Goal: Task Accomplishment & Management: Manage account settings

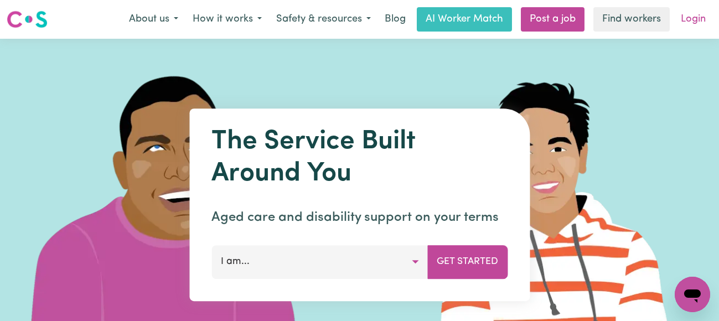
click at [691, 20] on link "Login" at bounding box center [693, 19] width 38 height 24
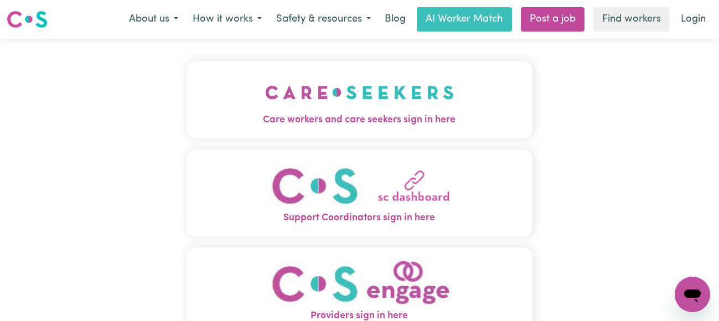
click at [307, 110] on img "Care workers and care seekers sign in here" at bounding box center [359, 92] width 189 height 41
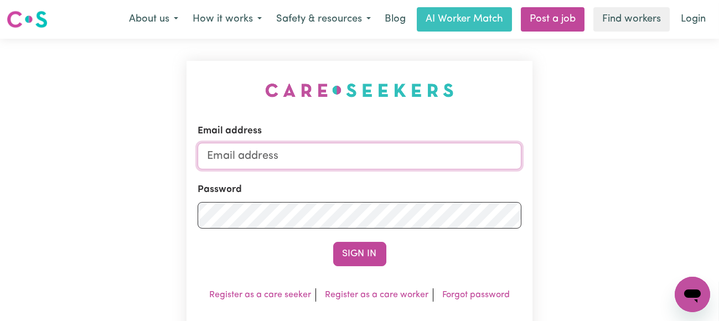
click at [387, 158] on input "Email address" at bounding box center [360, 156] width 324 height 27
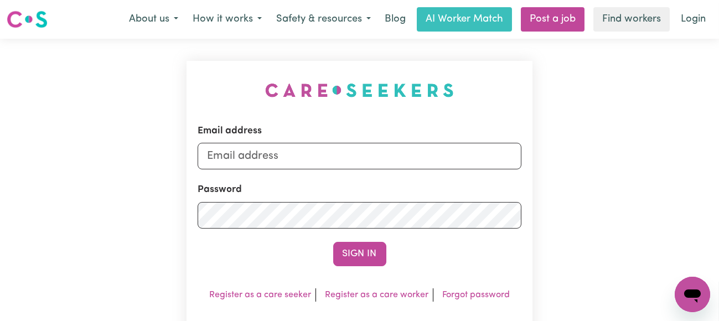
click at [326, 189] on div "Password" at bounding box center [360, 205] width 324 height 45
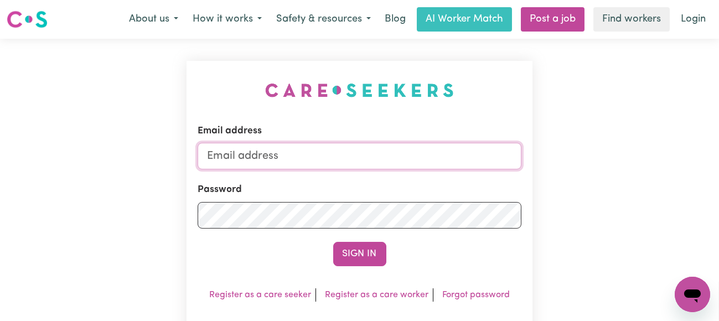
click at [317, 159] on input "Email address" at bounding box center [360, 156] width 324 height 27
type input "hall.anita@hotmail.com"
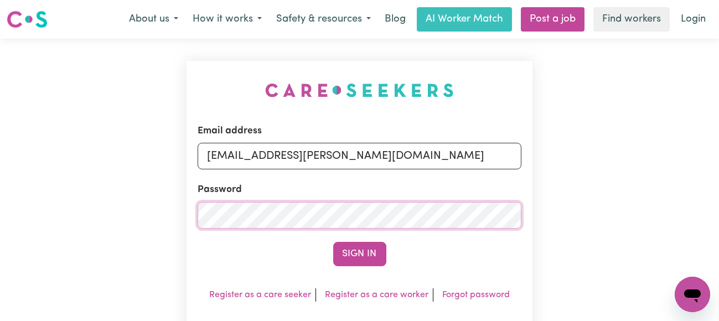
click at [333, 242] on button "Sign In" at bounding box center [359, 254] width 53 height 24
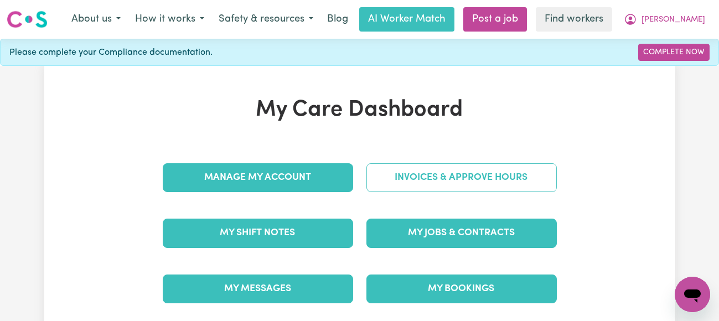
click at [434, 176] on link "Invoices & Approve Hours" at bounding box center [461, 177] width 190 height 29
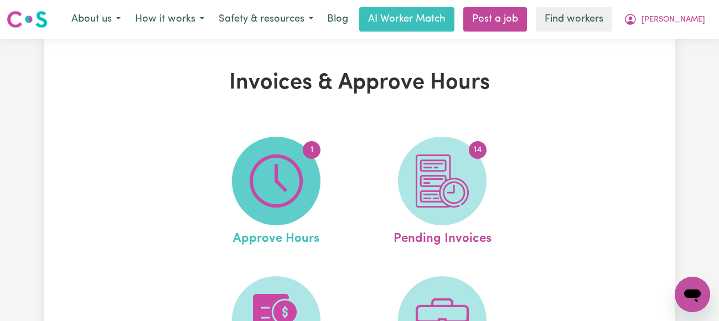
click at [284, 180] on img at bounding box center [276, 180] width 53 height 53
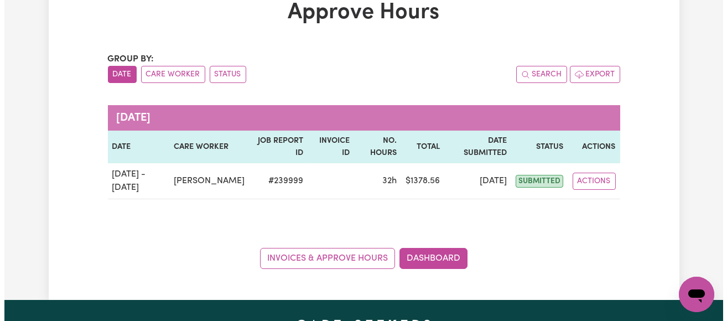
scroll to position [111, 0]
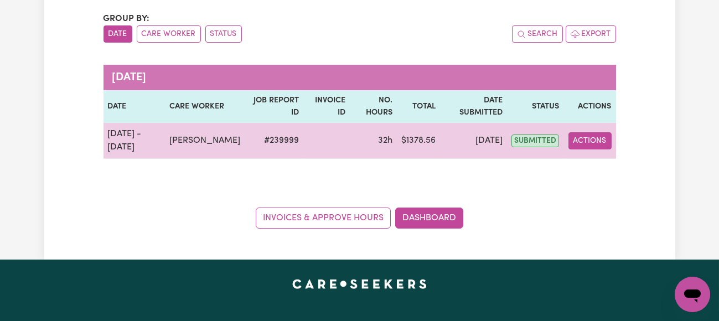
click at [594, 140] on button "Actions" at bounding box center [589, 140] width 43 height 17
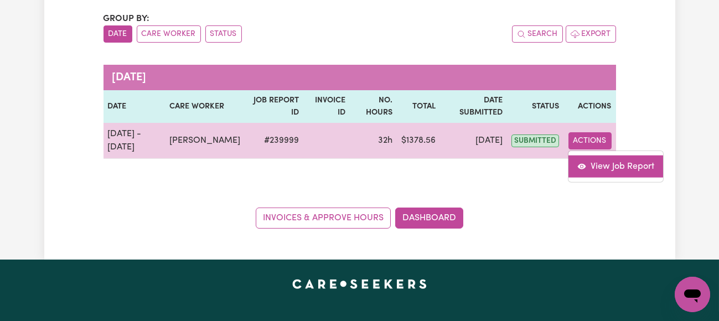
click at [608, 164] on link "View Job Report" at bounding box center [615, 166] width 95 height 22
select select "pm"
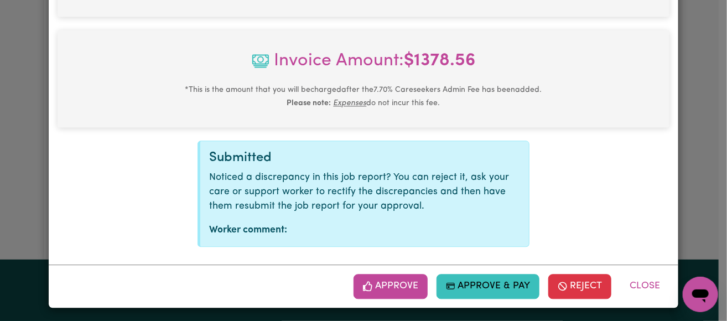
scroll to position [938, 0]
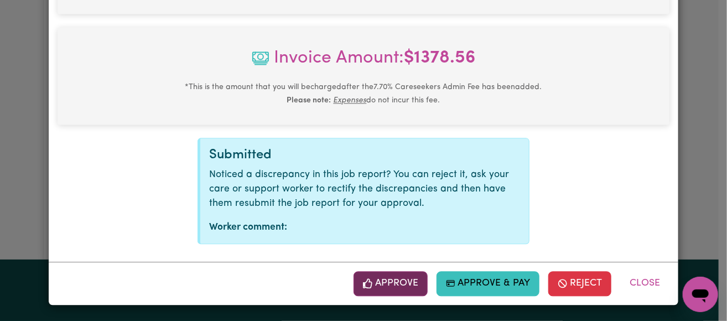
click at [377, 287] on button "Approve" at bounding box center [391, 283] width 74 height 24
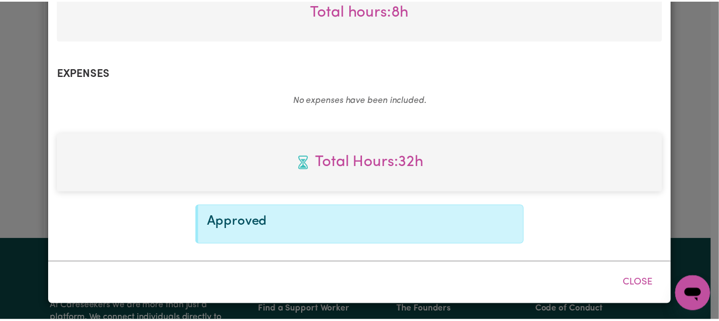
scroll to position [759, 0]
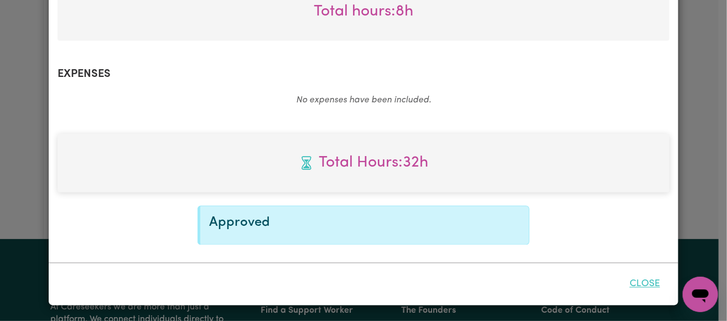
click at [635, 281] on button "Close" at bounding box center [644, 284] width 49 height 24
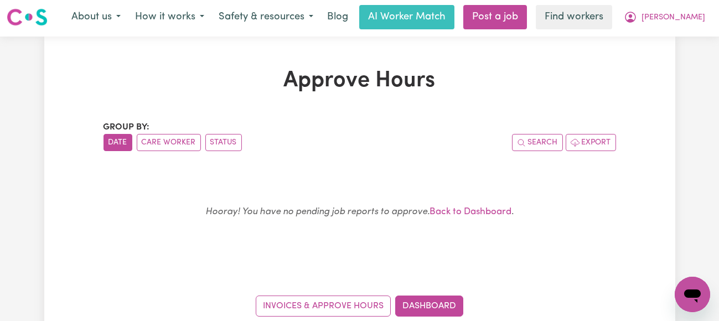
scroll to position [0, 0]
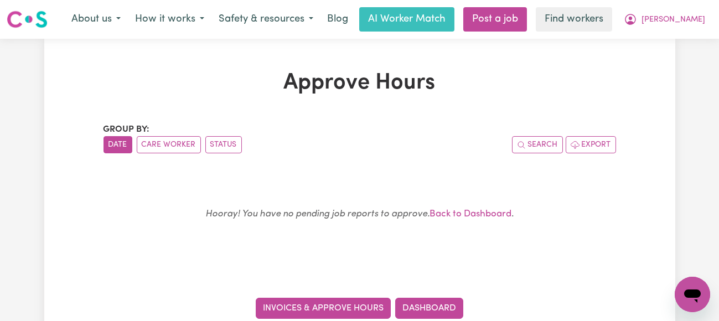
click at [372, 306] on link "Invoices & Approve Hours" at bounding box center [323, 308] width 135 height 21
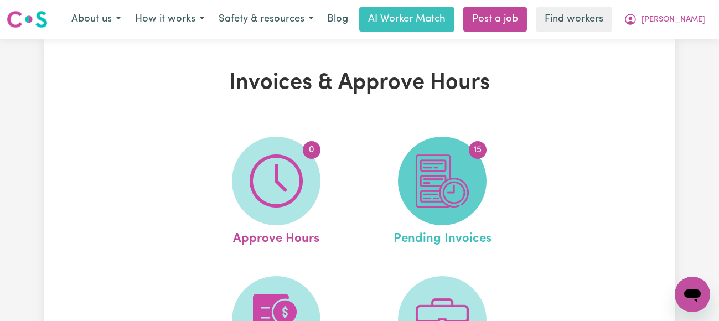
click at [456, 178] on img at bounding box center [442, 180] width 53 height 53
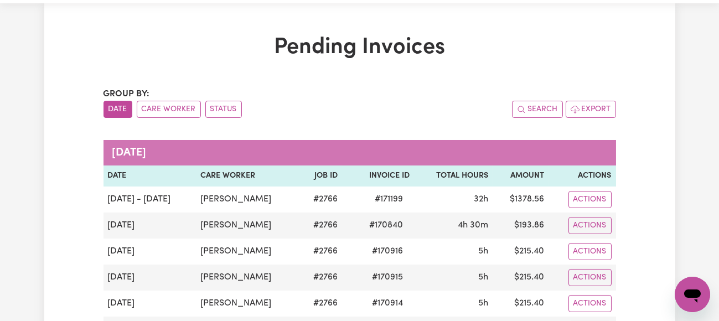
scroll to position [55, 0]
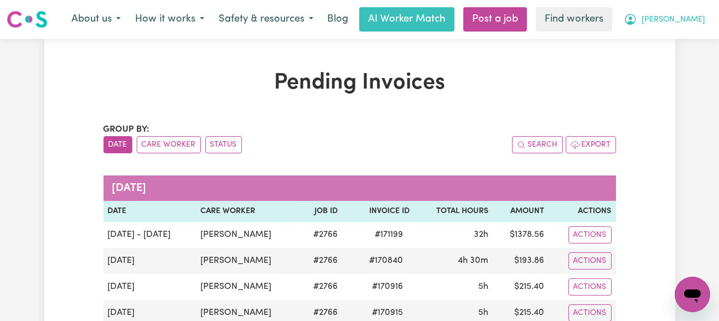
click at [690, 17] on span "[PERSON_NAME]" at bounding box center [673, 20] width 64 height 12
click at [669, 42] on link "My Dashboard" at bounding box center [667, 43] width 87 height 21
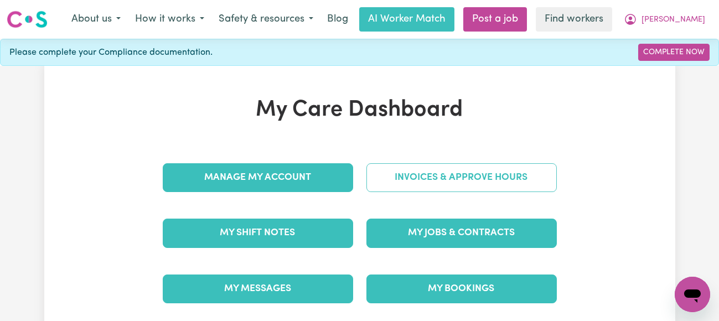
click at [433, 170] on link "Invoices & Approve Hours" at bounding box center [461, 177] width 190 height 29
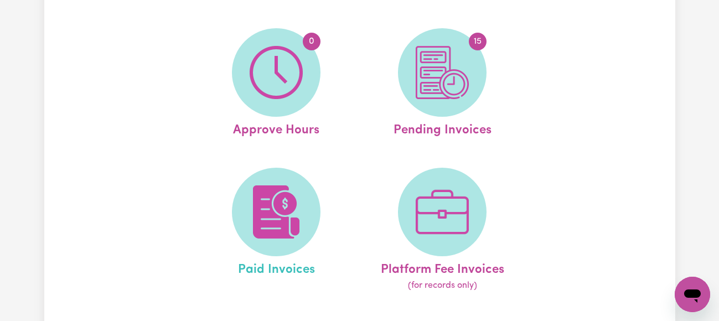
scroll to position [55, 0]
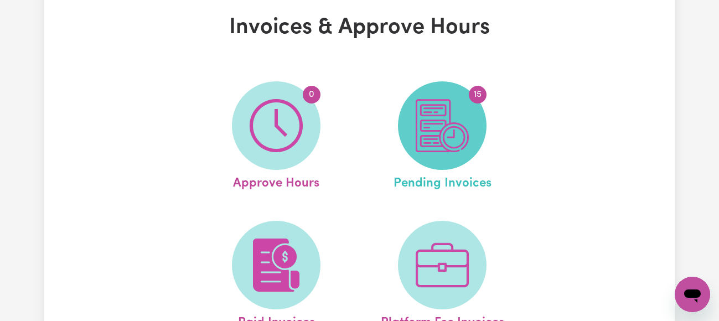
click at [438, 108] on img at bounding box center [442, 125] width 53 height 53
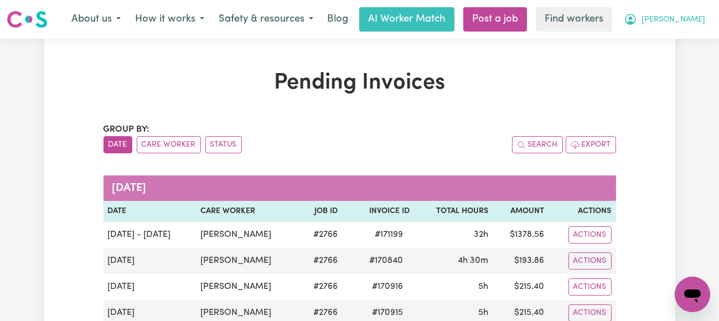
click at [690, 22] on span "[PERSON_NAME]" at bounding box center [673, 20] width 64 height 12
click at [675, 39] on link "My Dashboard" at bounding box center [667, 43] width 87 height 21
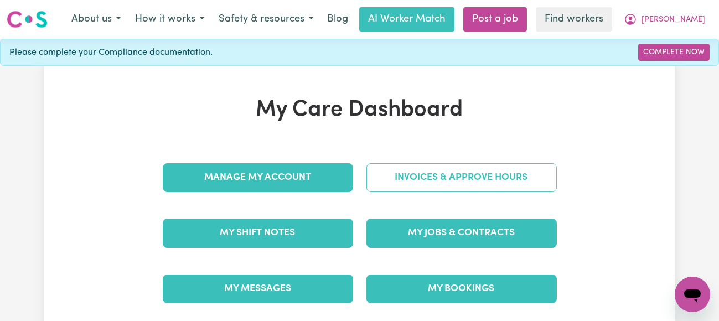
click at [482, 184] on link "Invoices & Approve Hours" at bounding box center [461, 177] width 190 height 29
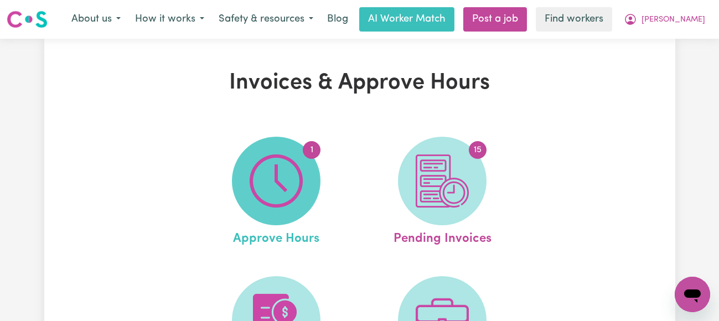
click at [283, 185] on img at bounding box center [276, 180] width 53 height 53
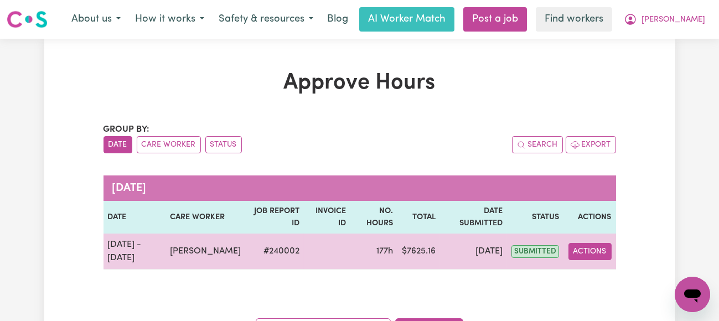
click at [589, 253] on button "Actions" at bounding box center [589, 251] width 43 height 17
click at [595, 275] on link "View Job Report" at bounding box center [615, 277] width 95 height 22
select select "pm"
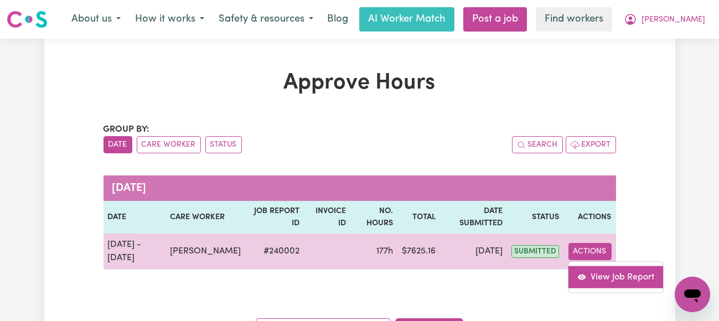
select select "pm"
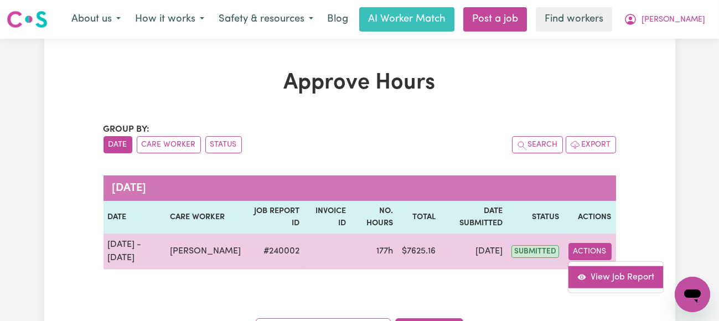
select select "pm"
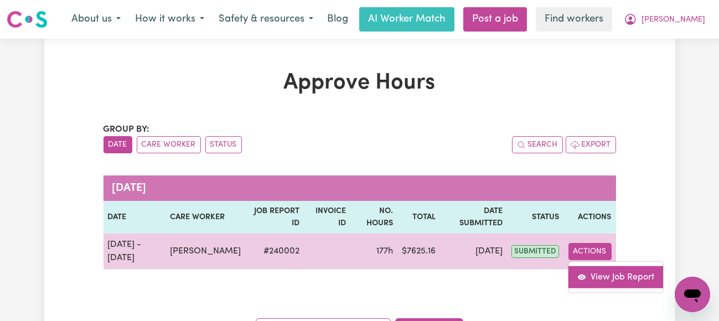
select select "pm"
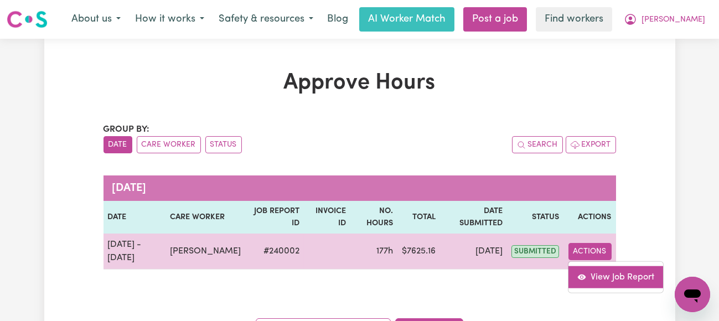
select select "pm"
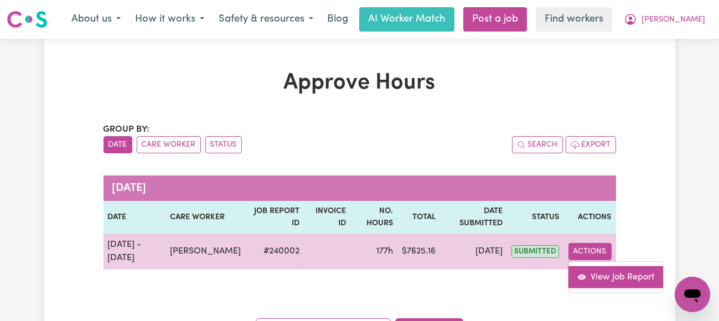
select select "pm"
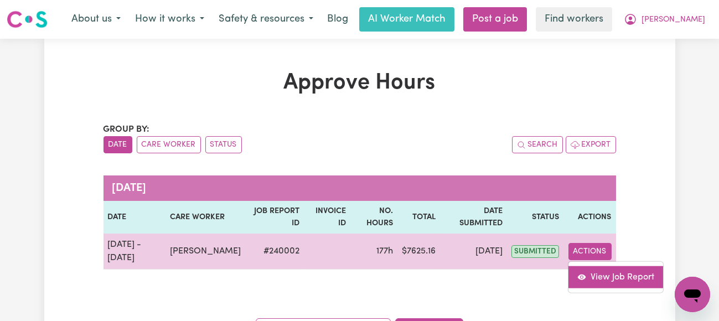
select select "pm"
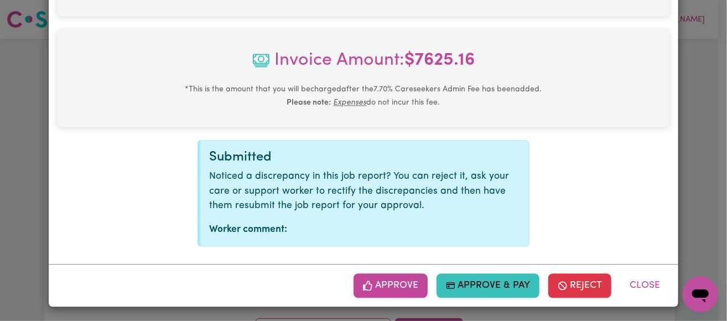
scroll to position [4318, 0]
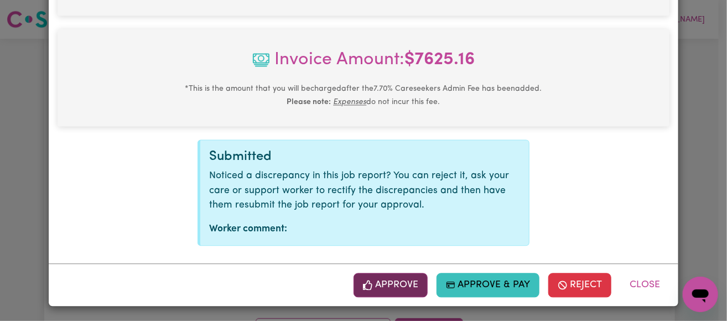
click at [383, 287] on button "Approve" at bounding box center [391, 285] width 74 height 24
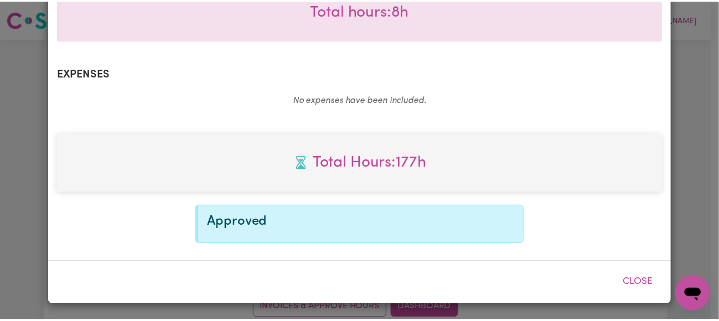
scroll to position [4139, 0]
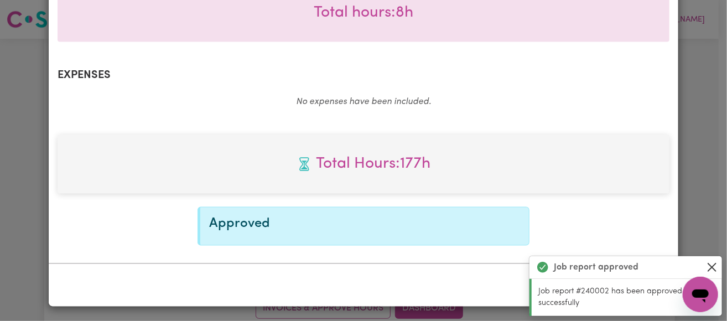
click at [714, 264] on button "Close" at bounding box center [712, 267] width 13 height 13
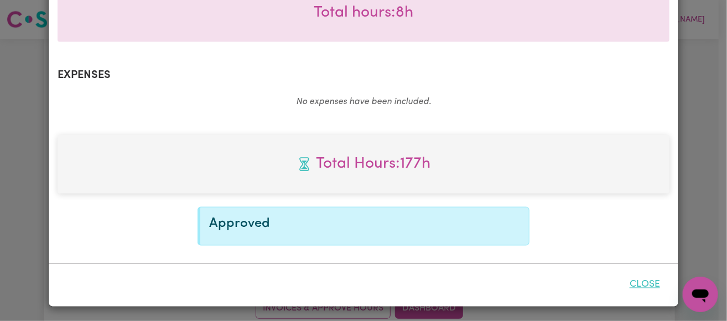
click at [643, 285] on button "Close" at bounding box center [644, 285] width 49 height 24
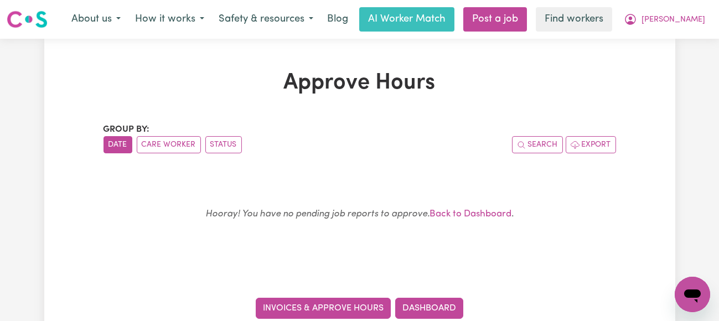
click at [371, 309] on link "Invoices & Approve Hours" at bounding box center [323, 308] width 135 height 21
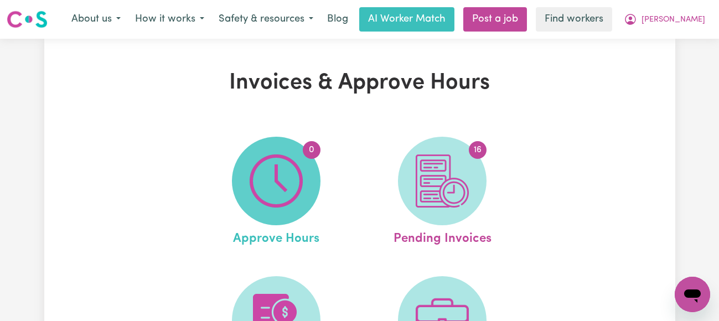
click at [292, 185] on img at bounding box center [276, 180] width 53 height 53
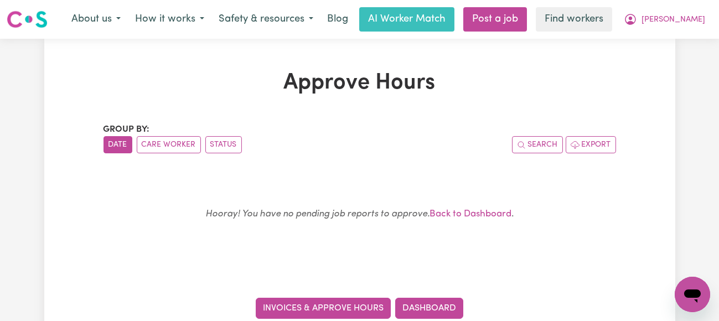
click at [315, 305] on link "Invoices & Approve Hours" at bounding box center [323, 308] width 135 height 21
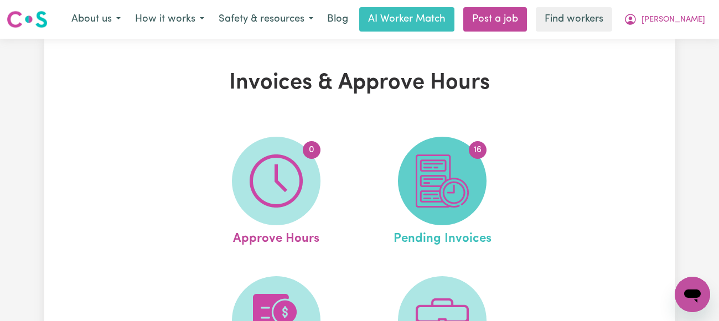
click at [436, 178] on img at bounding box center [442, 180] width 53 height 53
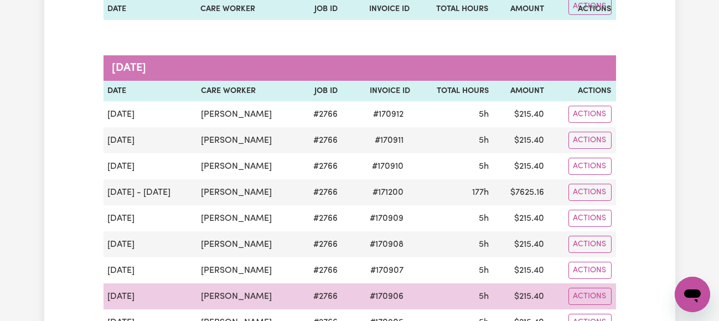
scroll to position [332, 0]
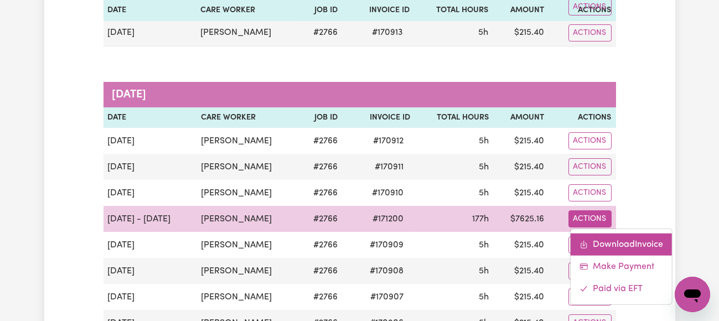
click at [606, 246] on link "Download Invoice" at bounding box center [621, 245] width 101 height 22
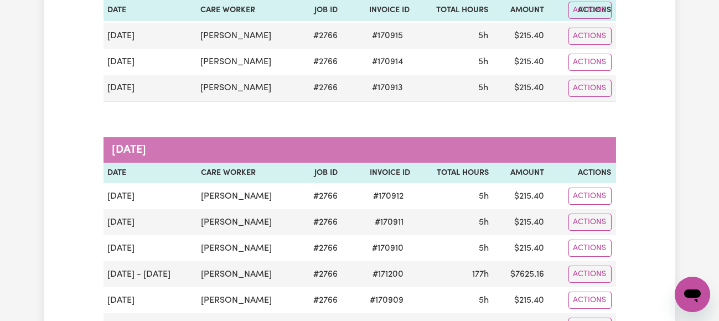
scroll to position [0, 0]
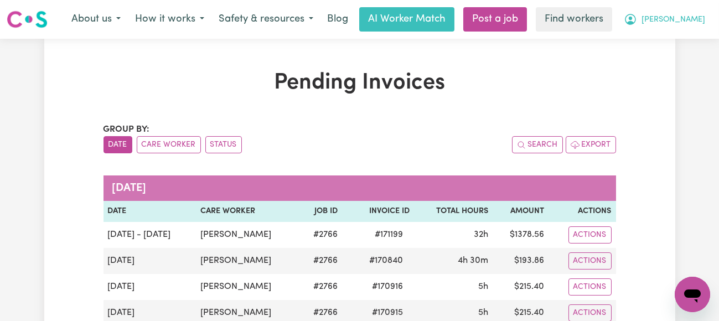
click at [692, 16] on span "[PERSON_NAME]" at bounding box center [673, 20] width 64 height 12
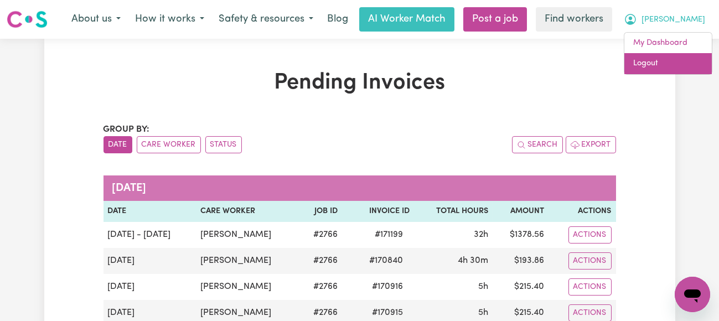
click at [647, 61] on link "Logout" at bounding box center [667, 63] width 87 height 21
